Goal: Check status: Check status

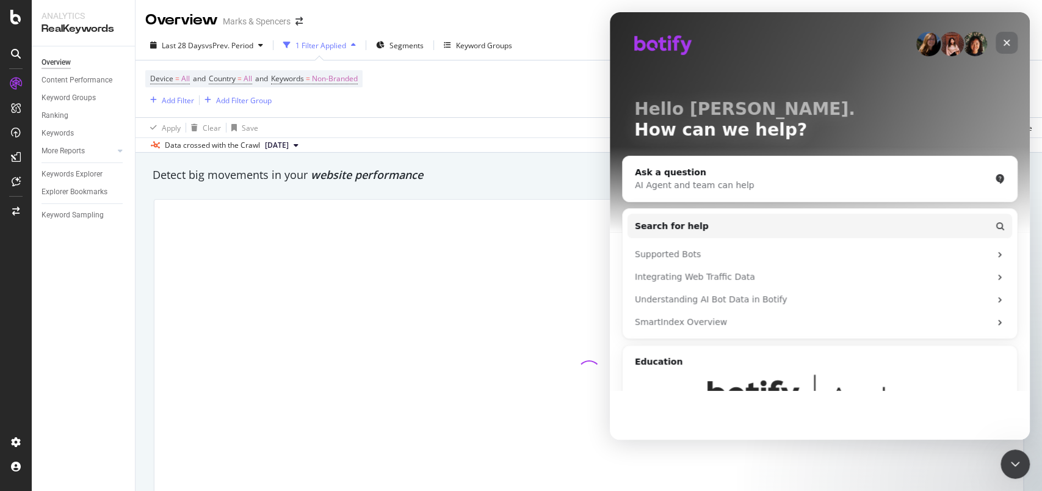
click at [1007, 42] on icon "Close" at bounding box center [1007, 43] width 10 height 10
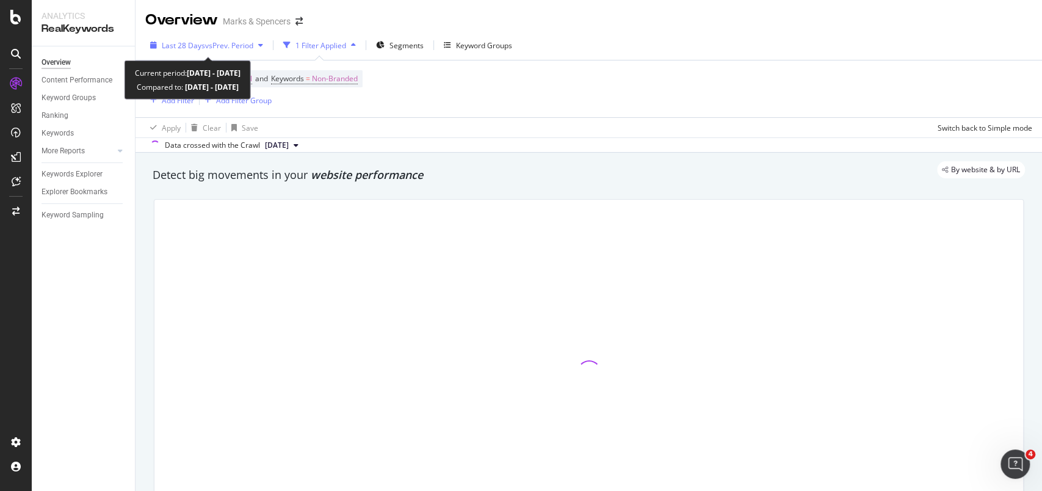
click at [161, 43] on div "Last 28 Days vs Prev. Period" at bounding box center [206, 45] width 123 height 18
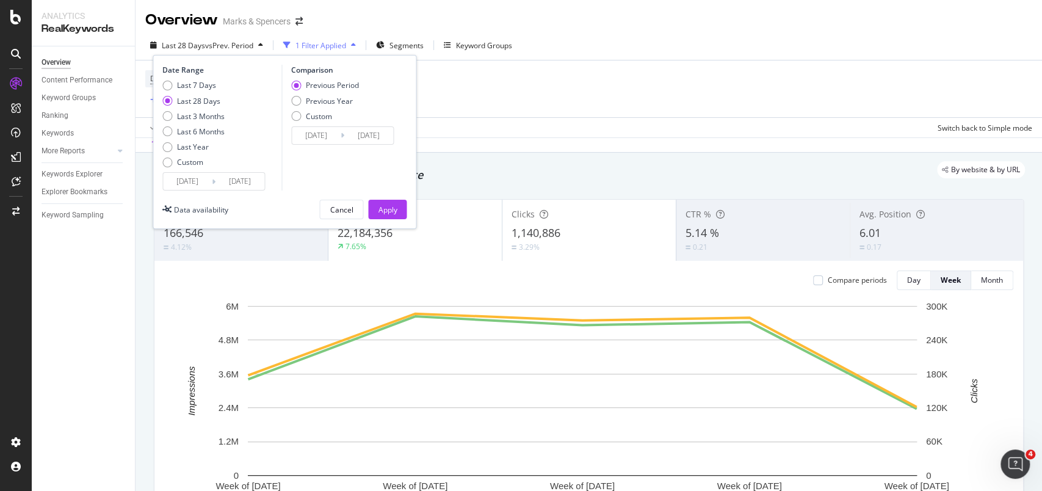
click at [178, 159] on div "Custom" at bounding box center [190, 162] width 26 height 10
click at [179, 174] on input "[DATE]" at bounding box center [187, 181] width 49 height 17
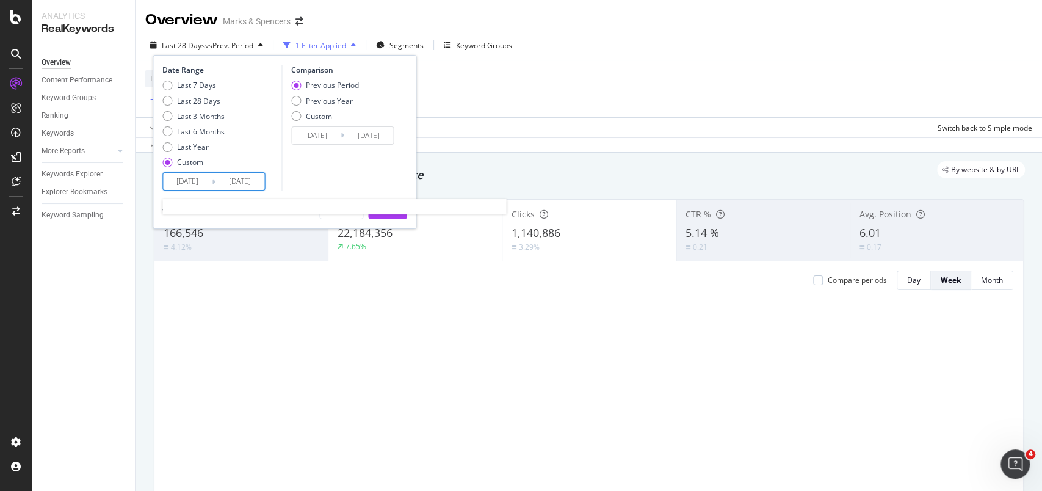
click at [188, 181] on input "[DATE]" at bounding box center [187, 181] width 49 height 17
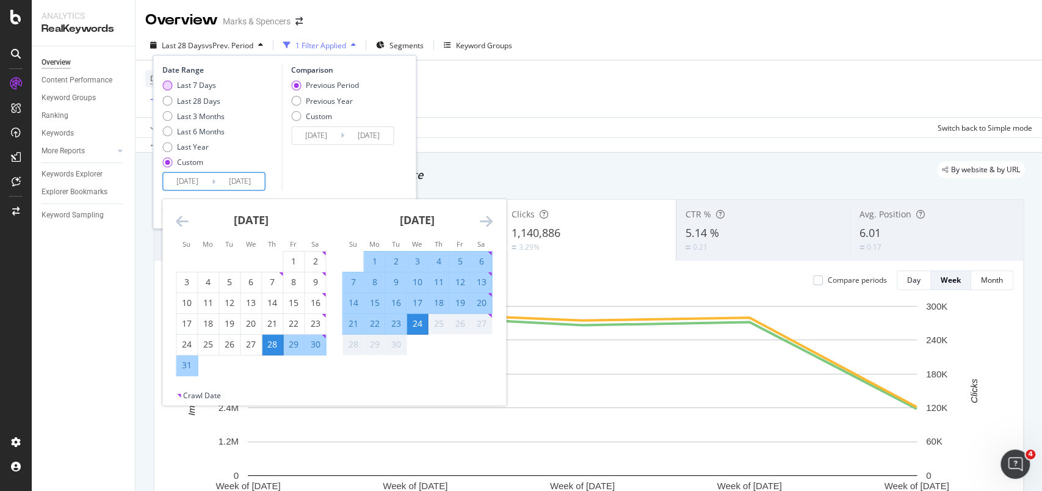
click at [190, 81] on div "Last 7 Days" at bounding box center [196, 85] width 39 height 10
type input "[DATE]"
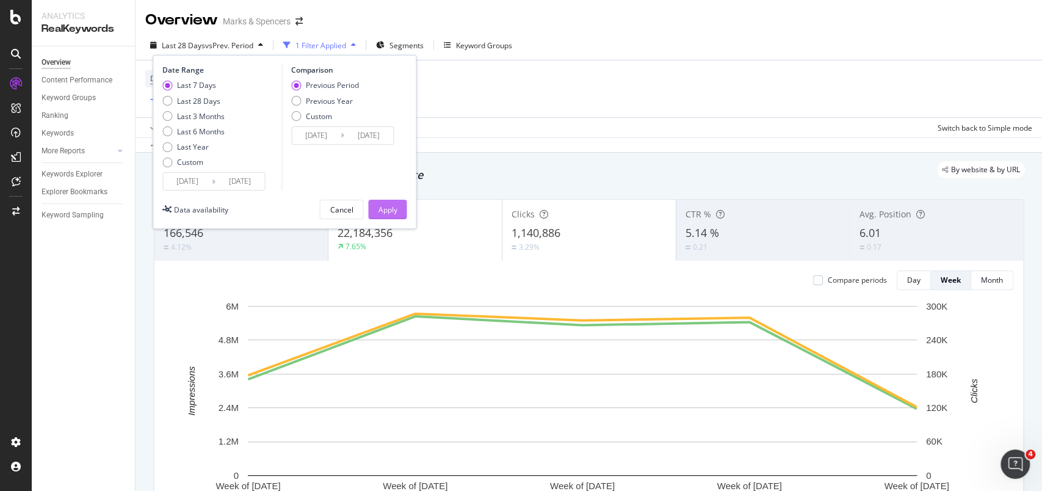
click at [385, 205] on div "Apply" at bounding box center [387, 210] width 19 height 10
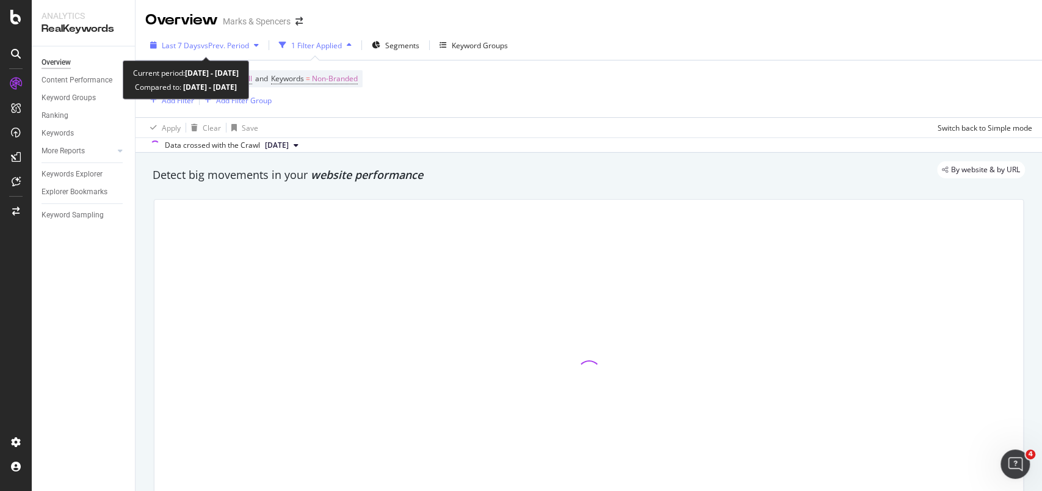
click at [151, 53] on div "Last 7 Days vs Prev. Period" at bounding box center [204, 45] width 118 height 18
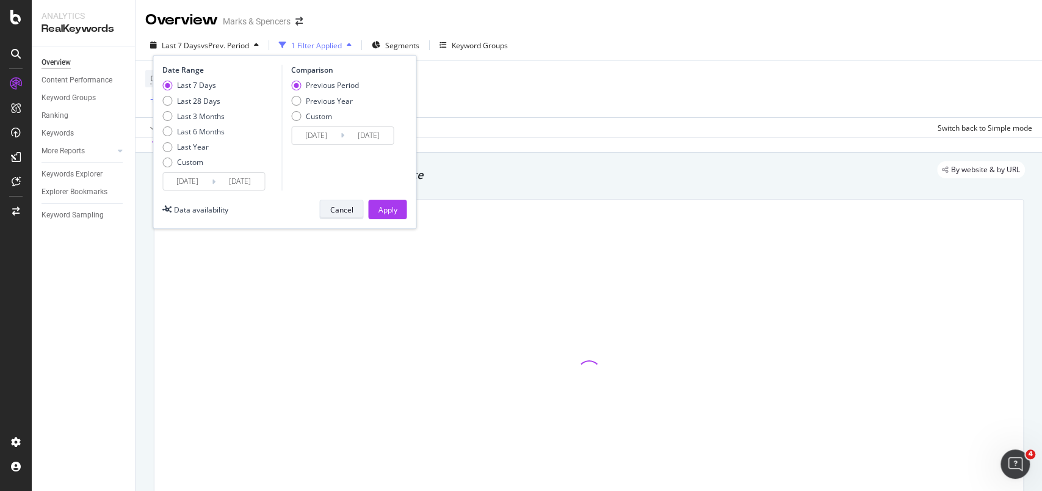
click at [348, 216] on div "Cancel" at bounding box center [341, 209] width 23 height 17
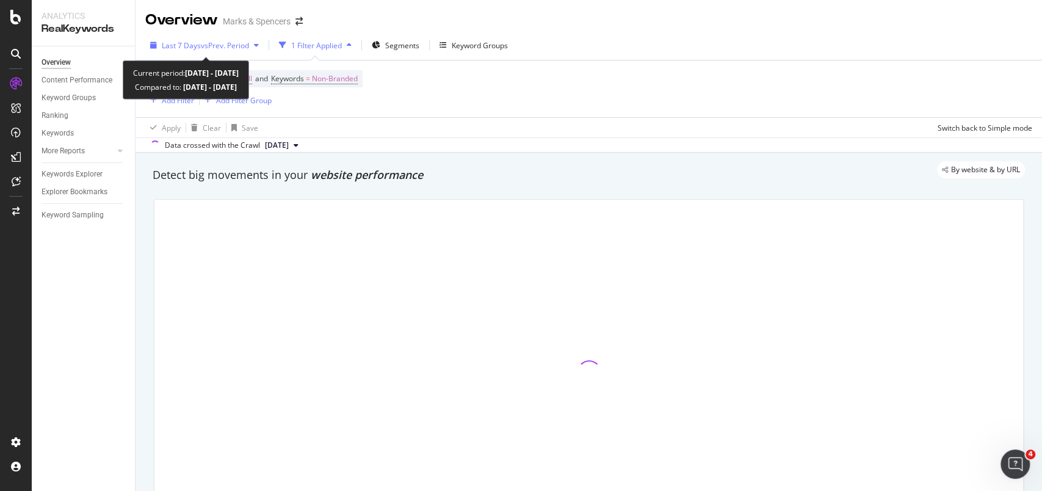
click at [157, 49] on div "Last 7 Days vs Prev. Period" at bounding box center [204, 45] width 118 height 18
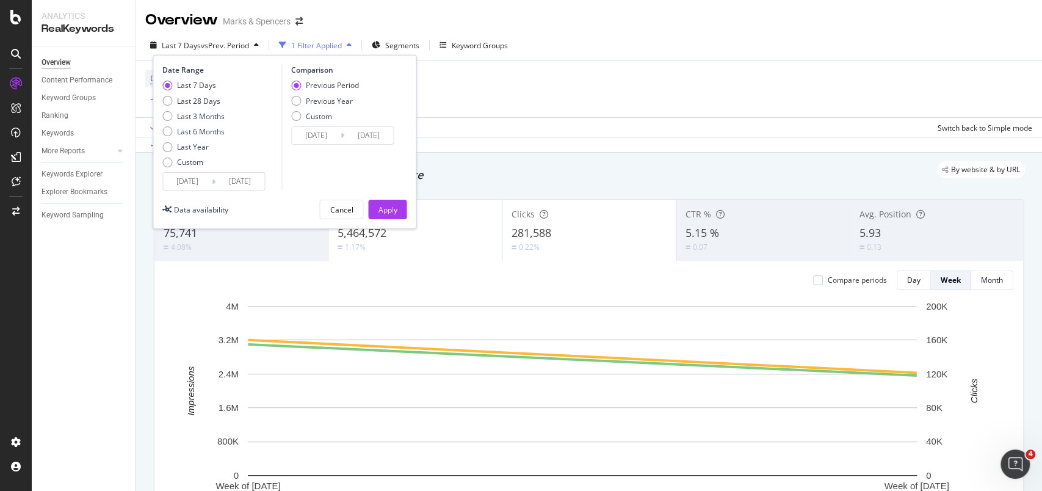
click at [537, 95] on div "Device = All and Country = All and Keywords = Non-Branded Add Filter Add Filter…" at bounding box center [588, 88] width 887 height 57
